Goal: Transaction & Acquisition: Purchase product/service

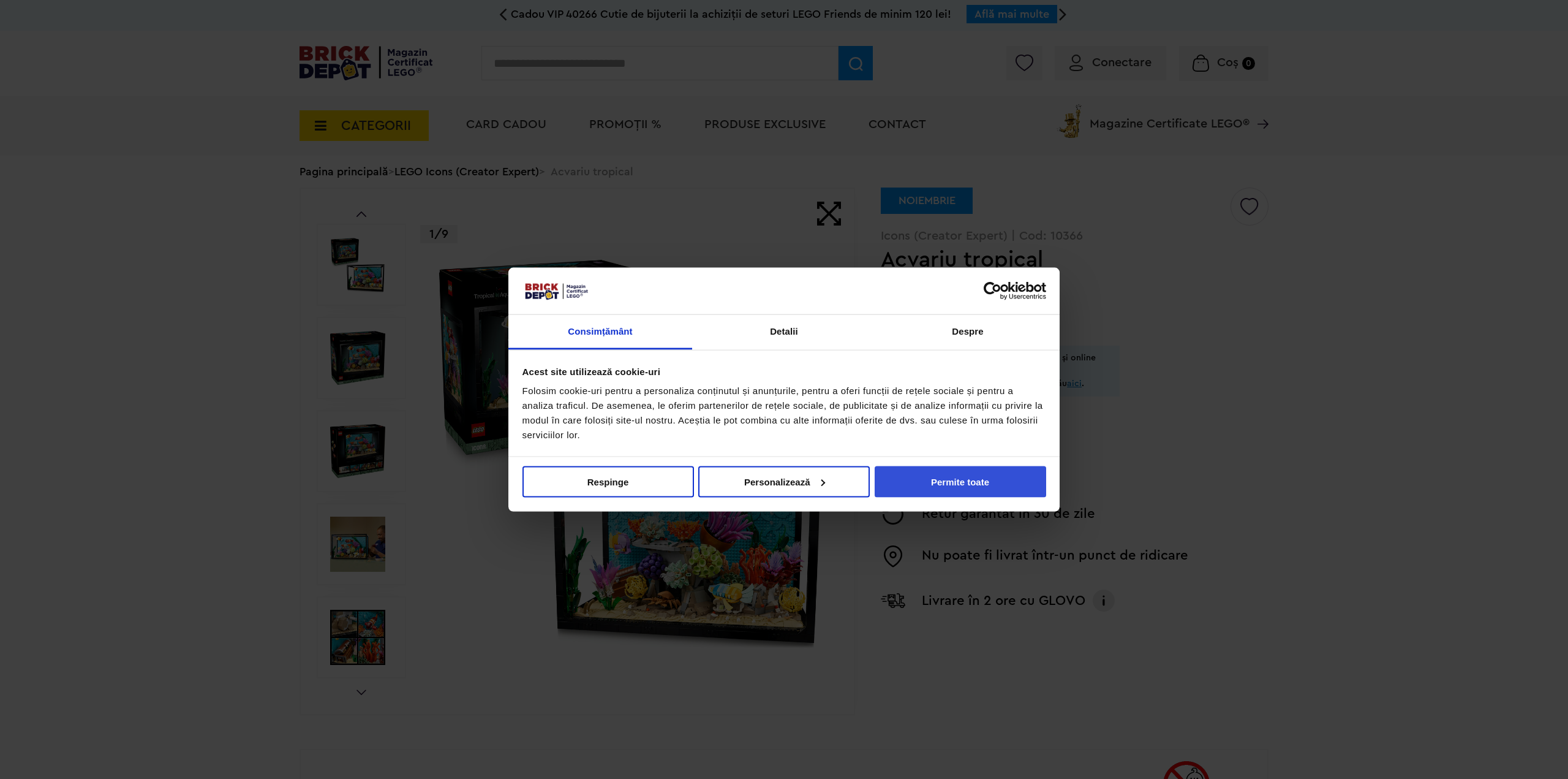
click at [917, 467] on button "Permite toate" at bounding box center [960, 481] width 171 height 31
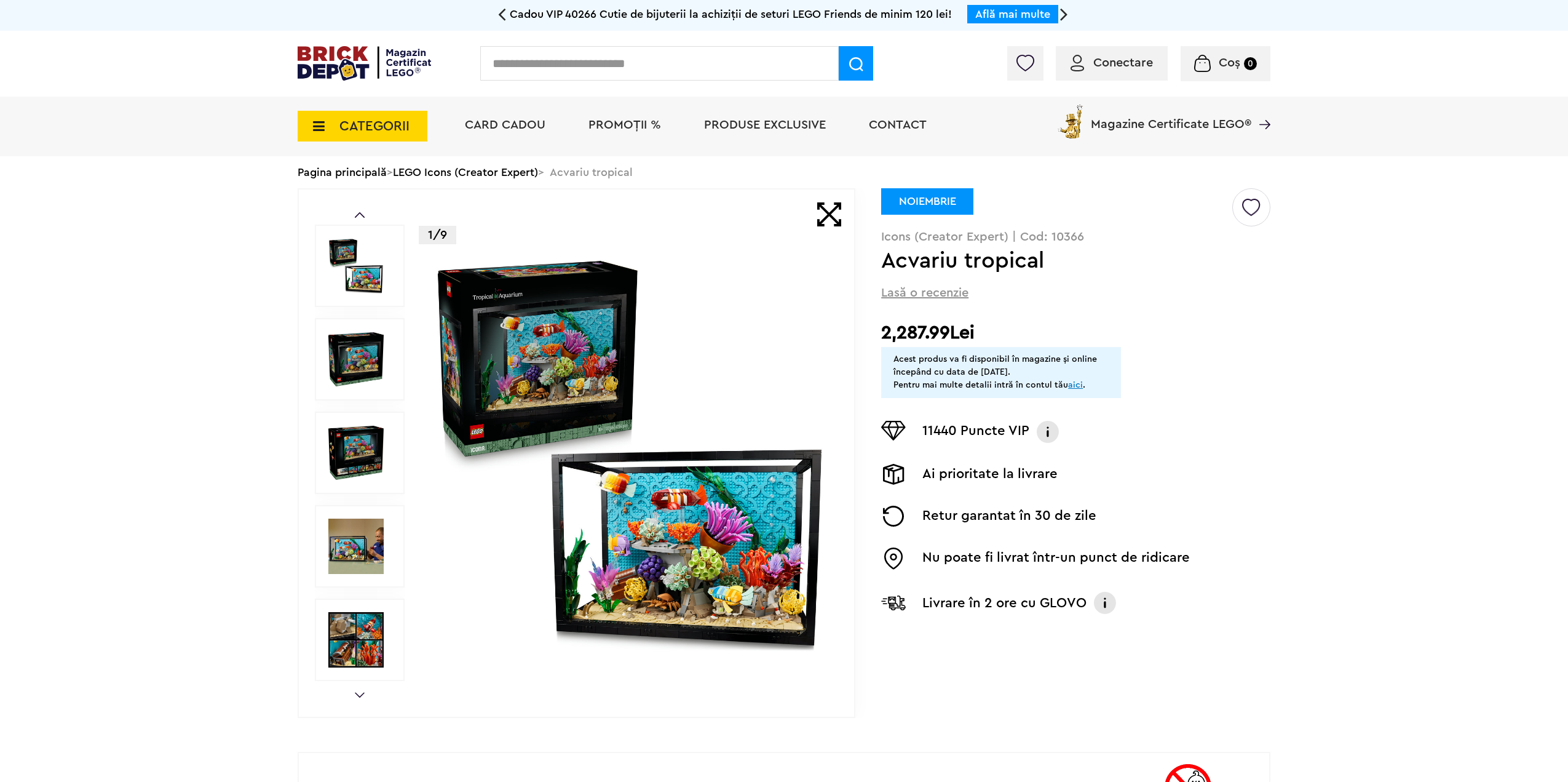
click at [681, 548] on img at bounding box center [629, 453] width 396 height 396
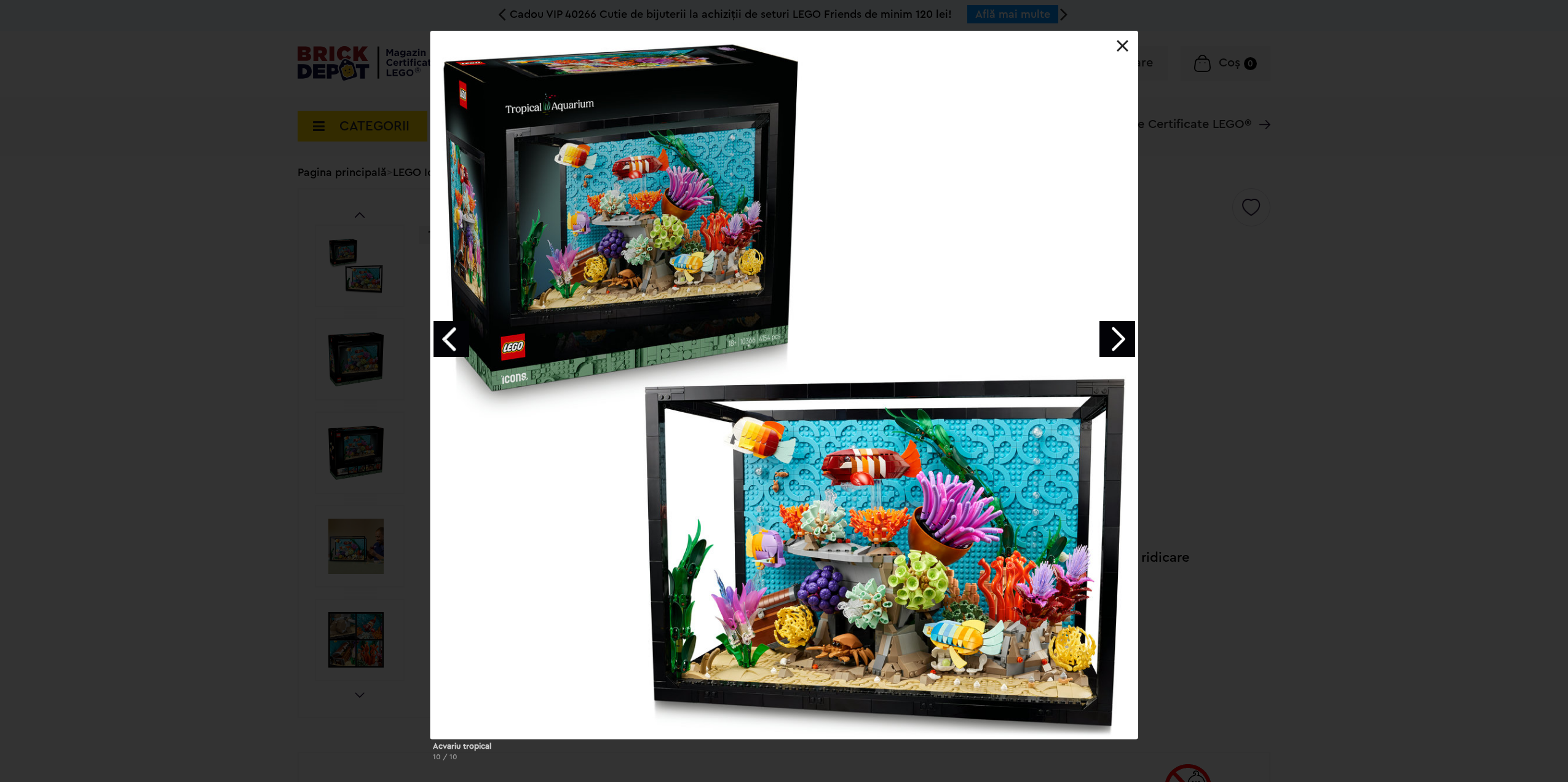
click at [1118, 334] on link "Next image" at bounding box center [1117, 339] width 35 height 35
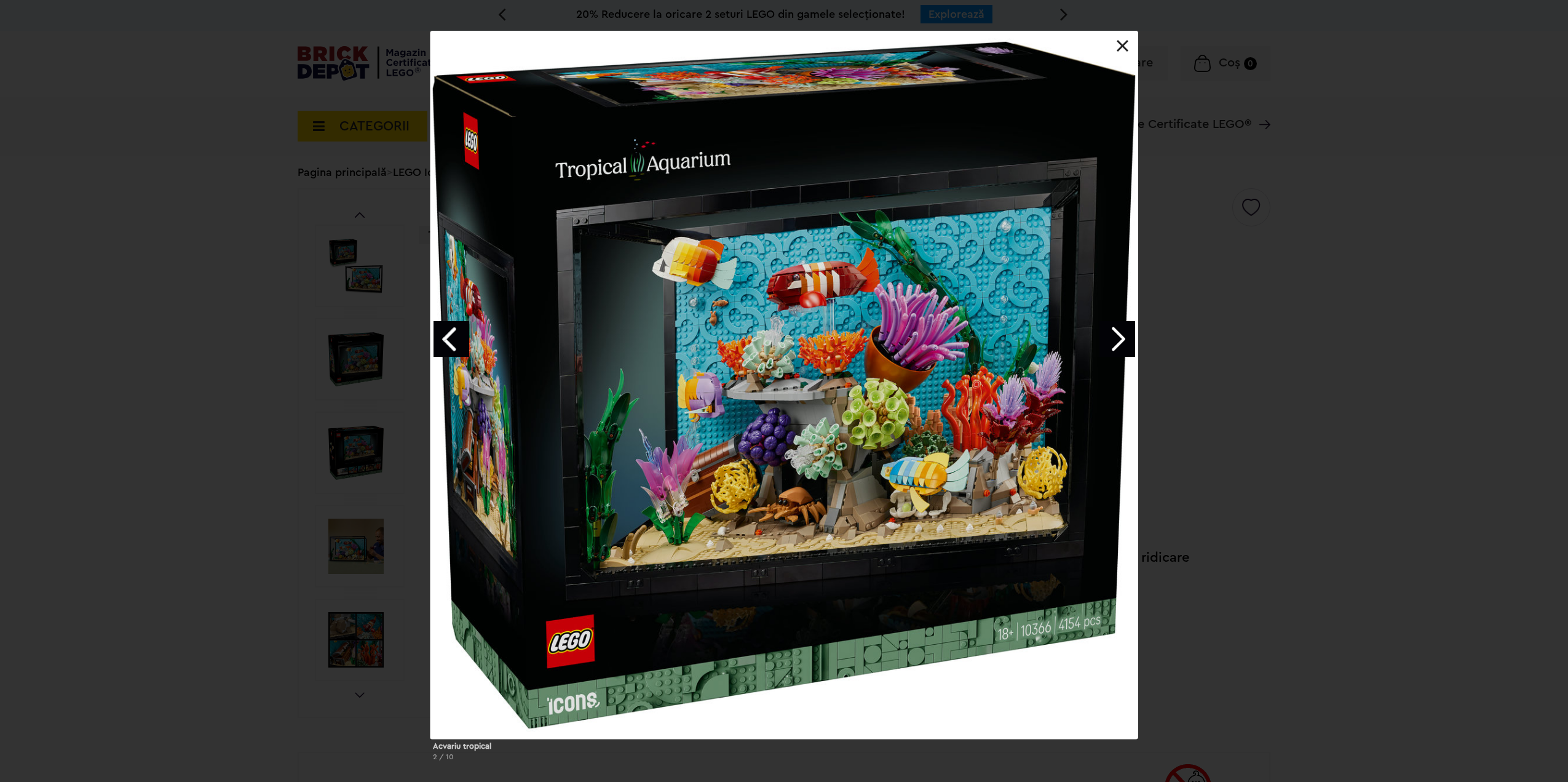
click at [1118, 334] on link "Next image" at bounding box center [1117, 339] width 35 height 35
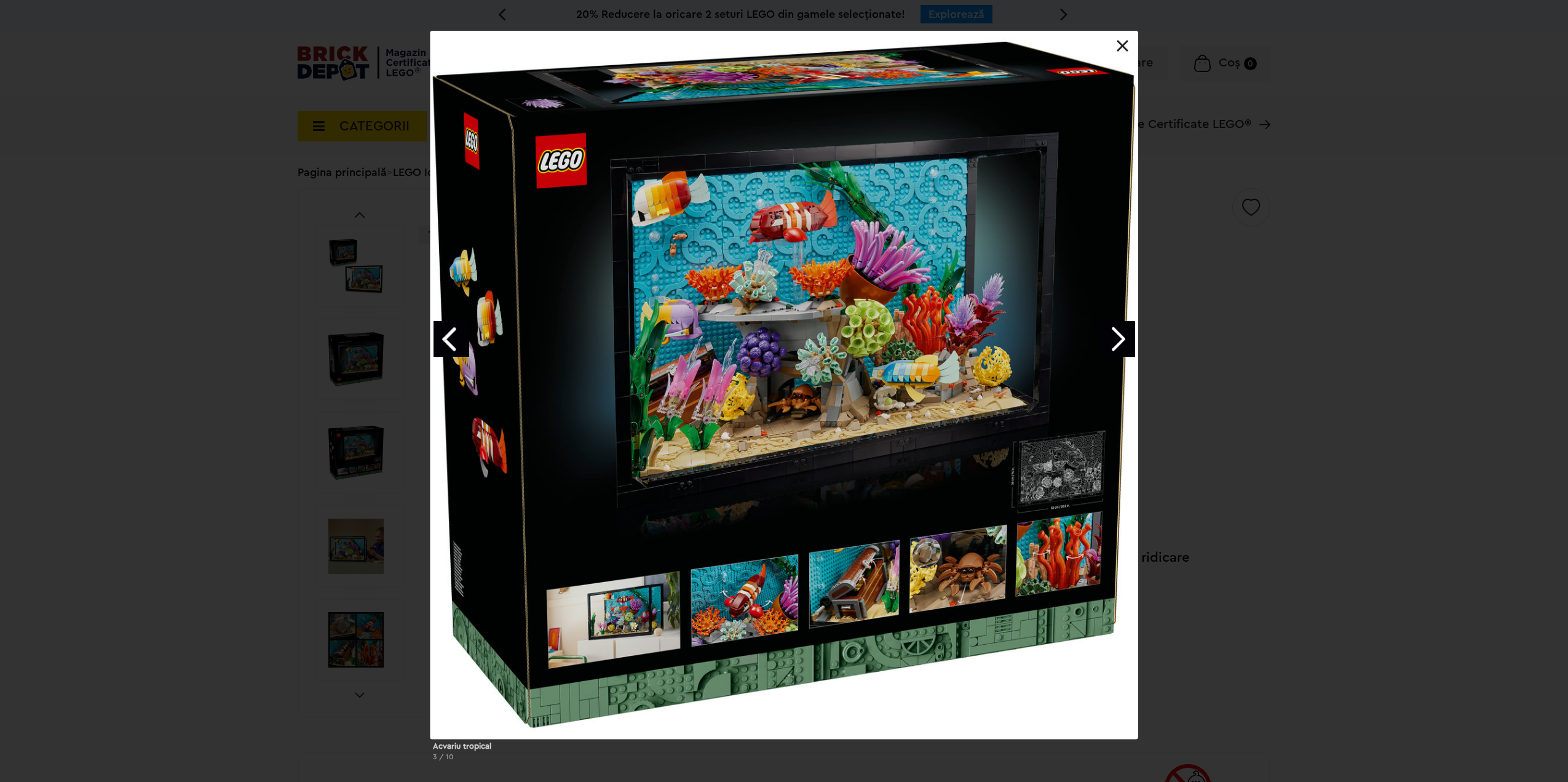
click at [1118, 334] on link "Next image" at bounding box center [1117, 339] width 35 height 35
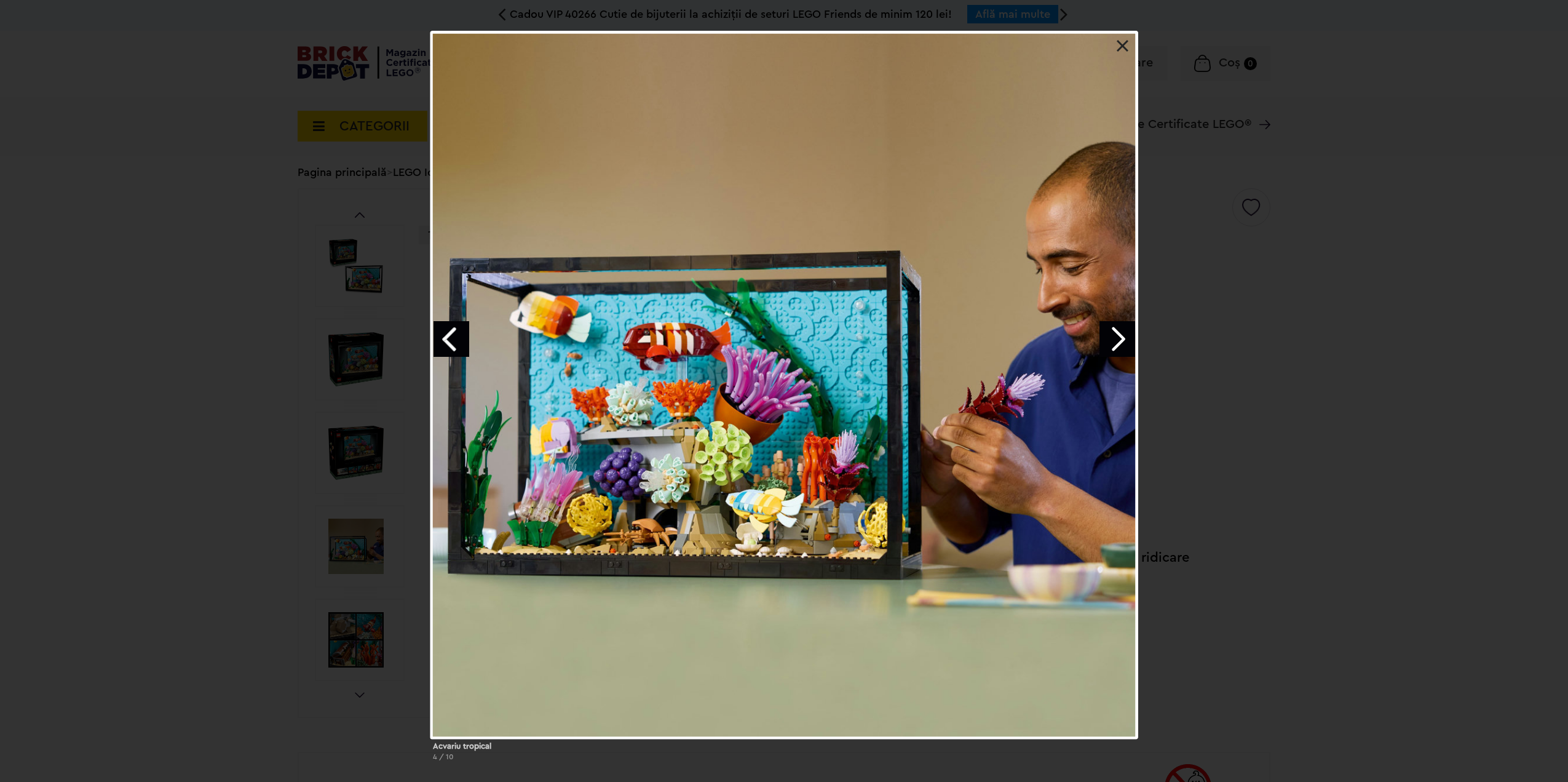
click at [1118, 334] on link "Next image" at bounding box center [1117, 339] width 35 height 35
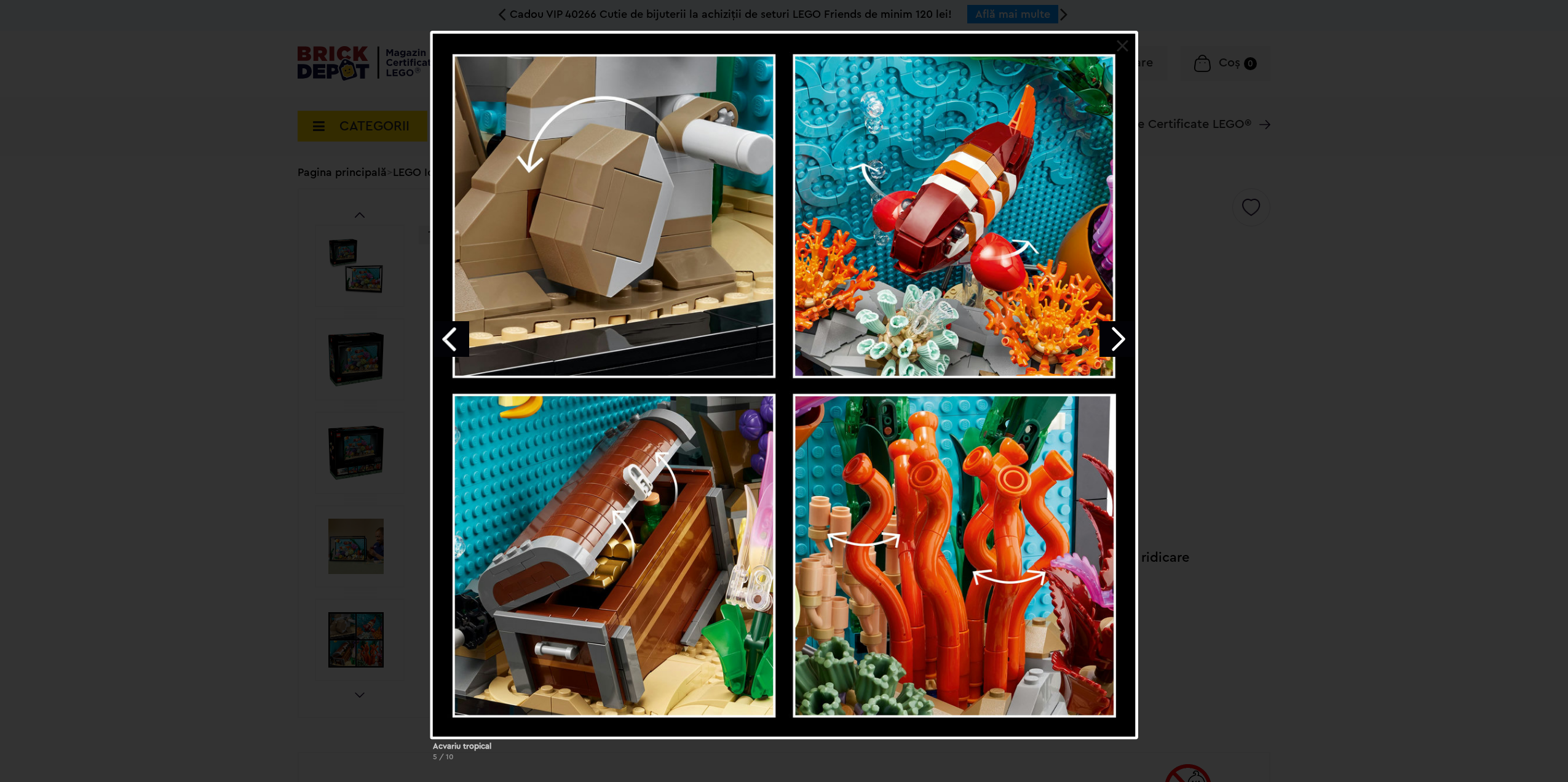
click at [1118, 334] on link "Next image" at bounding box center [1117, 339] width 35 height 35
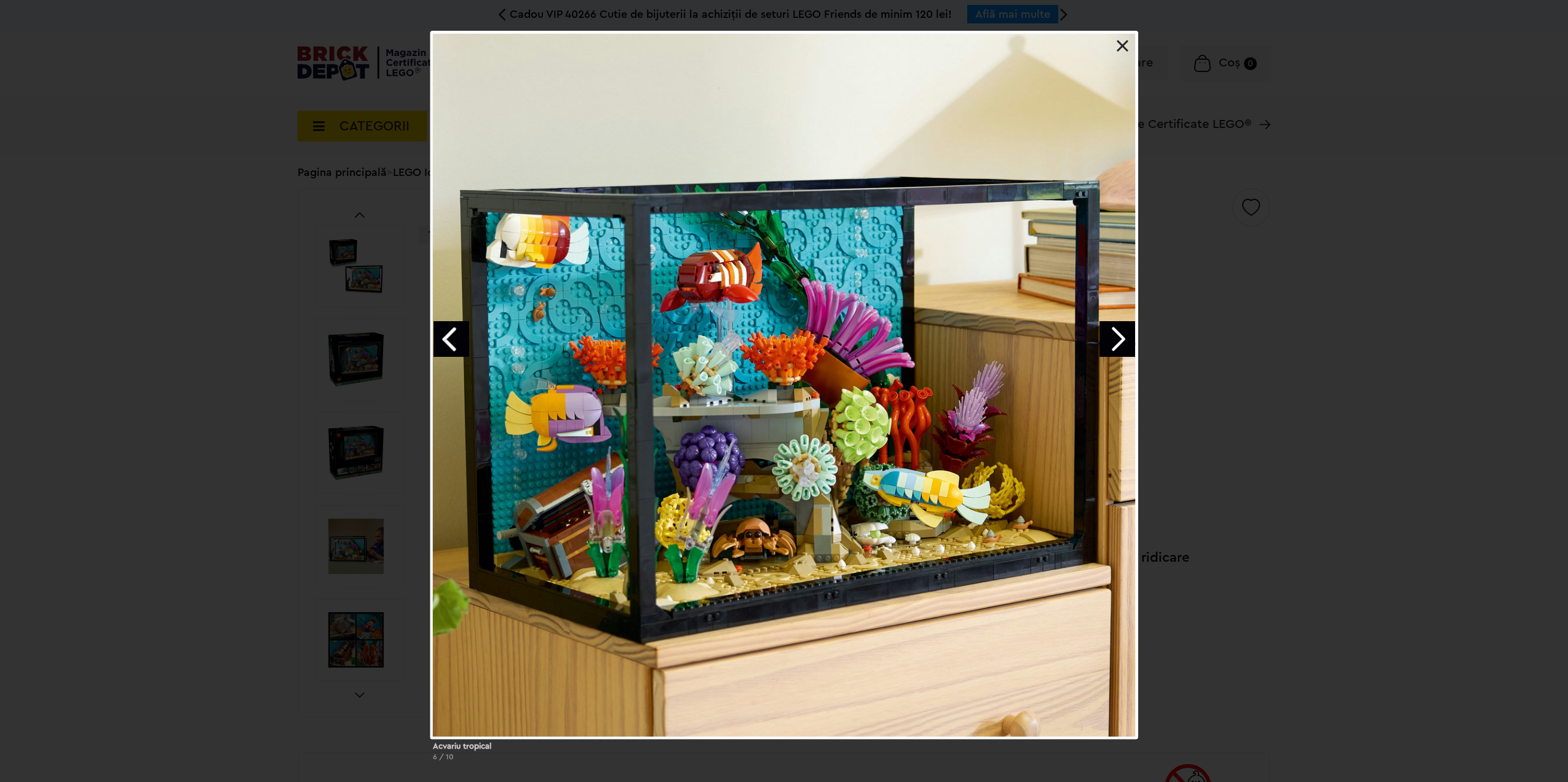
click at [1107, 344] on link "Next image" at bounding box center [1117, 339] width 35 height 35
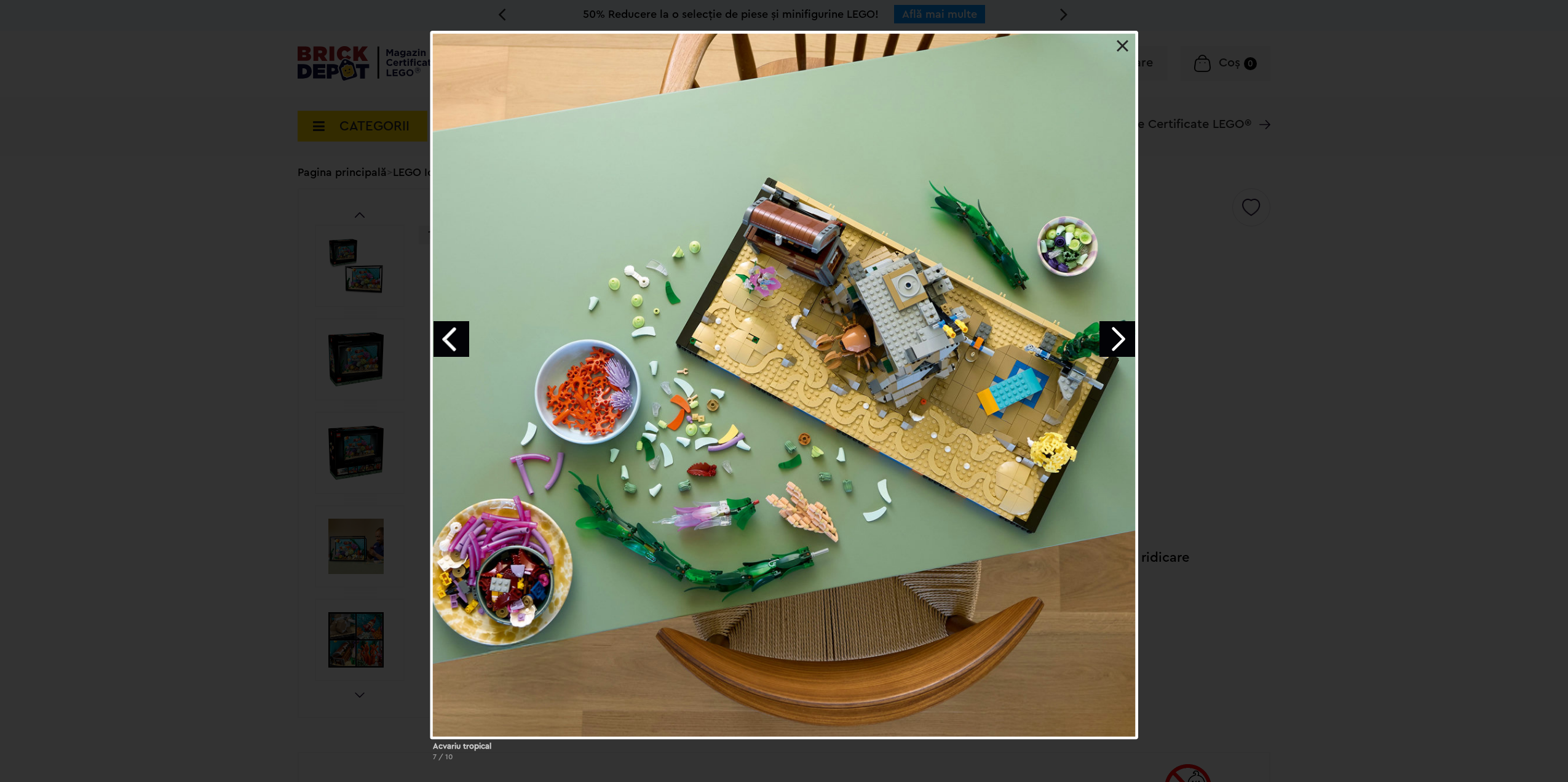
click at [1107, 344] on link "Next image" at bounding box center [1117, 339] width 35 height 35
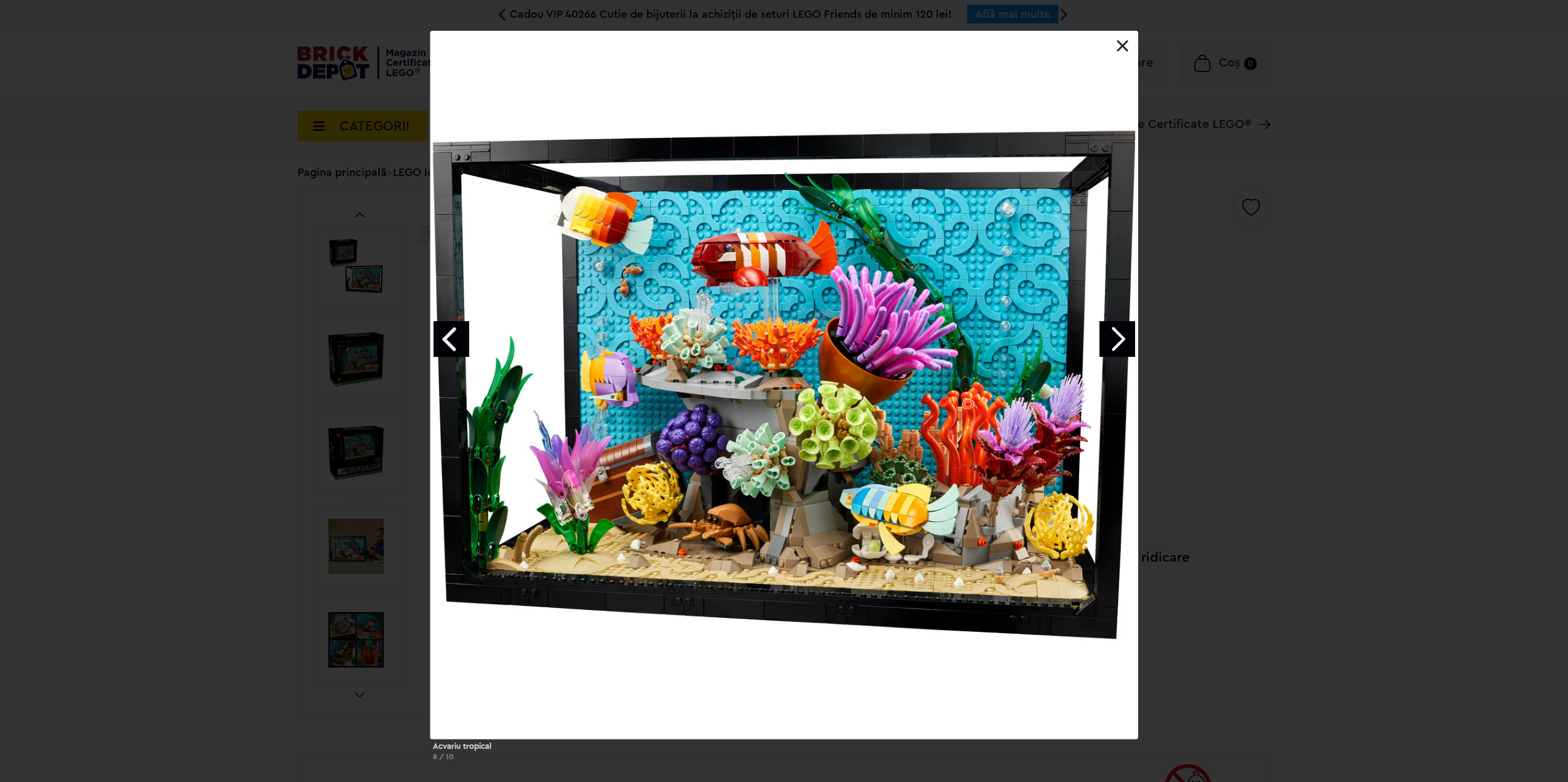
click at [1124, 338] on link "Next image" at bounding box center [1117, 339] width 35 height 35
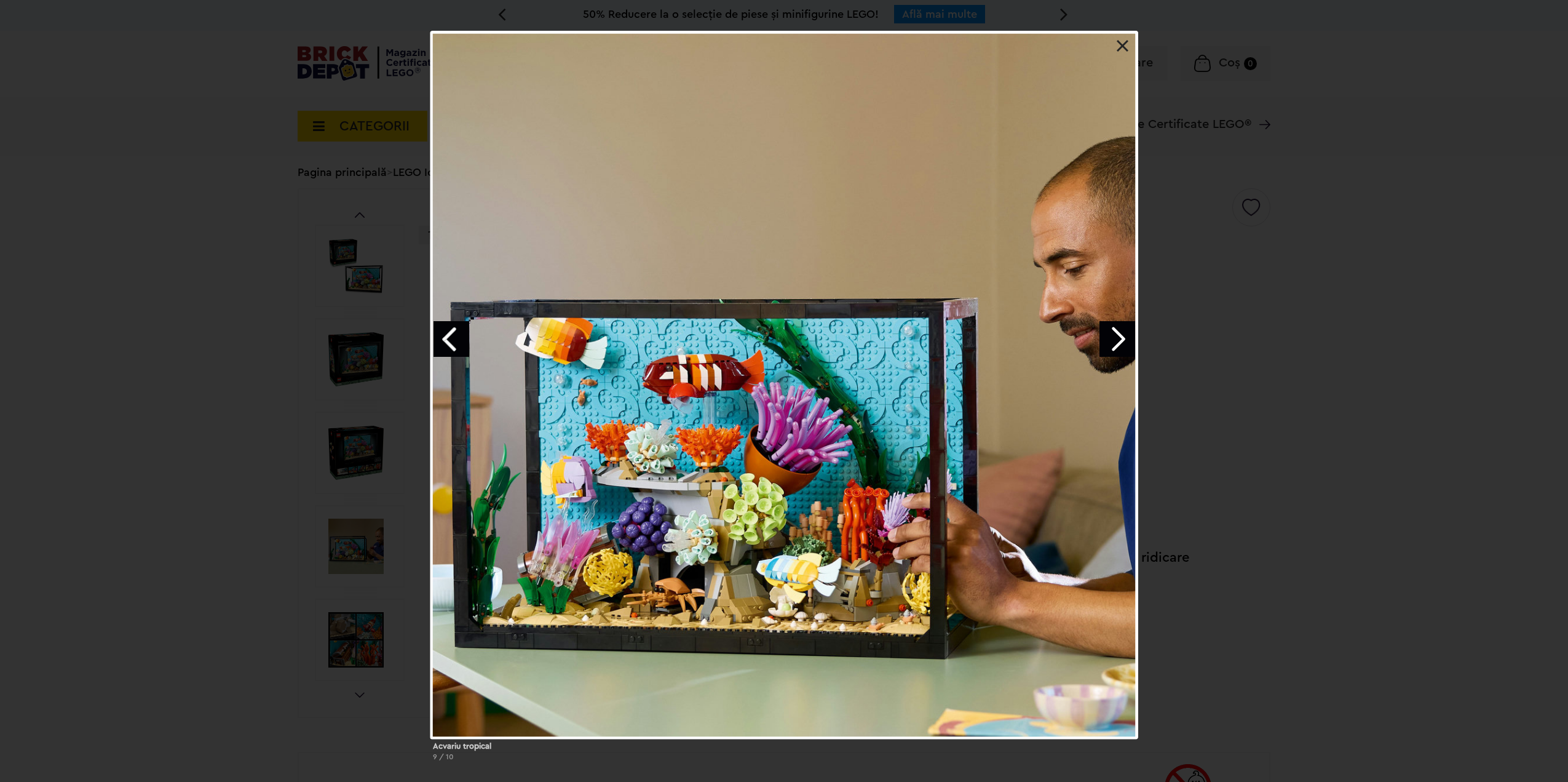
click at [1131, 45] on div at bounding box center [784, 385] width 708 height 708
click at [1115, 44] on div at bounding box center [784, 385] width 708 height 708
click at [1115, 46] on div at bounding box center [784, 385] width 708 height 708
click at [1122, 46] on link at bounding box center [1122, 46] width 12 height 12
